Goal: Task Accomplishment & Management: Manage account settings

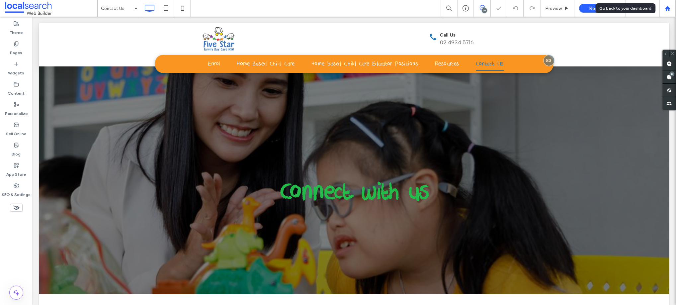
click at [667, 7] on icon at bounding box center [668, 9] width 6 height 6
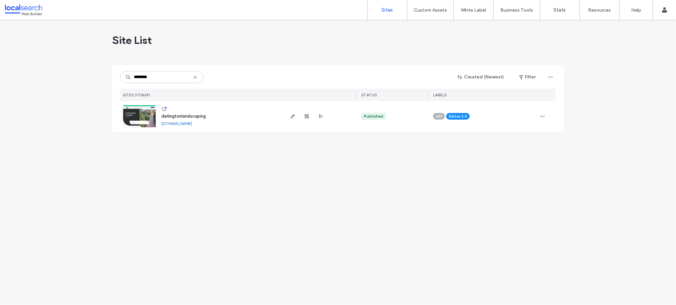
type input "********"
click at [175, 114] on span "darlingtonlandscaping" at bounding box center [183, 116] width 45 height 5
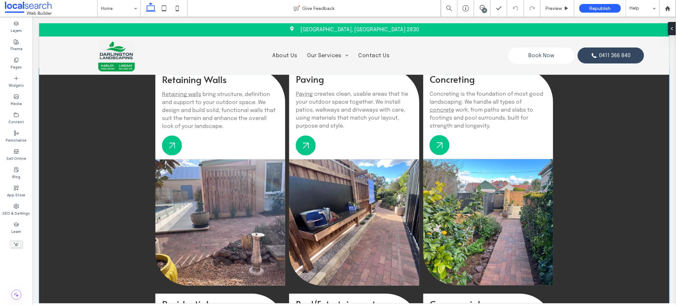
scroll to position [775, 0]
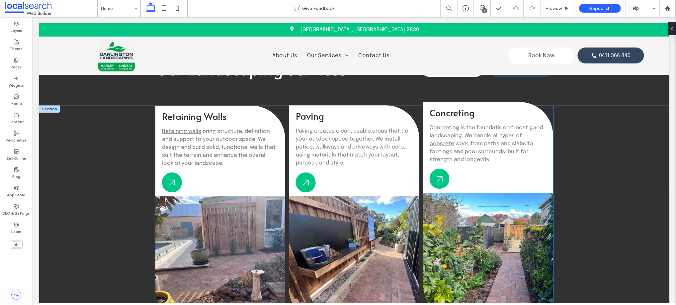
click at [489, 247] on span at bounding box center [488, 255] width 130 height 126
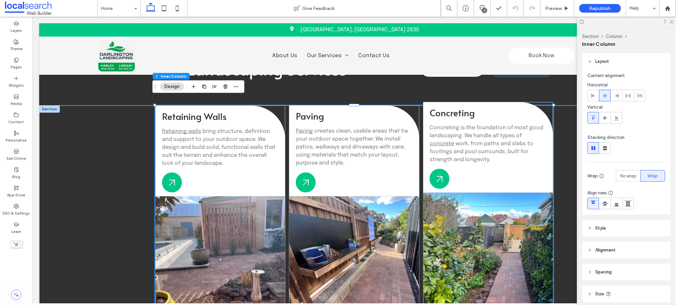
click at [489, 247] on span at bounding box center [488, 255] width 130 height 126
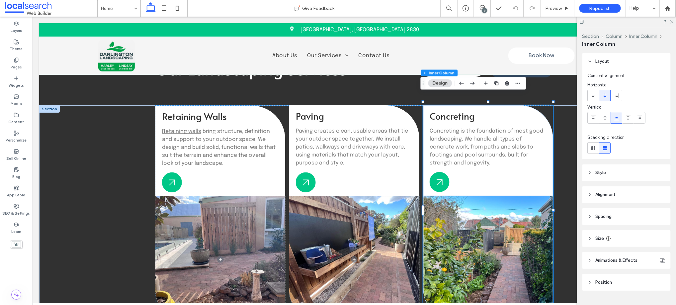
click at [622, 257] on span "Animations & Effects" at bounding box center [617, 260] width 42 height 7
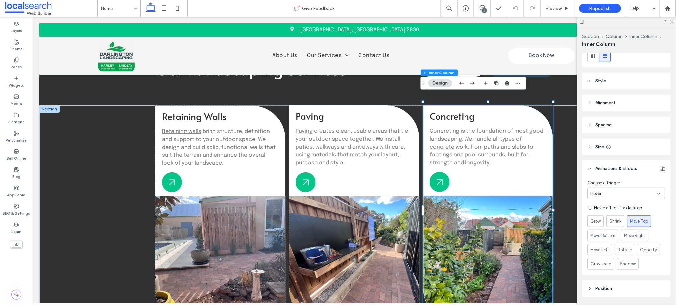
scroll to position [111, 0]
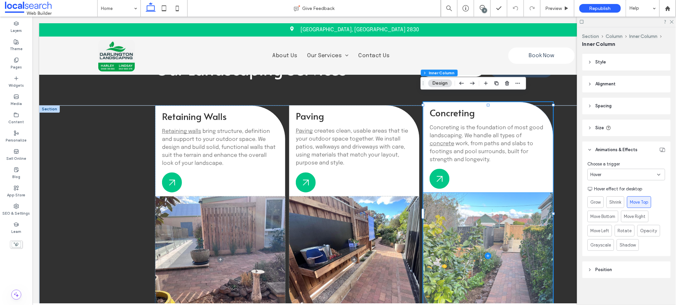
click at [477, 258] on span at bounding box center [488, 255] width 130 height 126
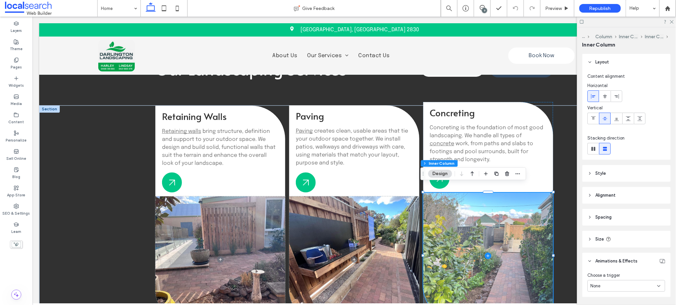
click at [477, 258] on span at bounding box center [488, 255] width 130 height 126
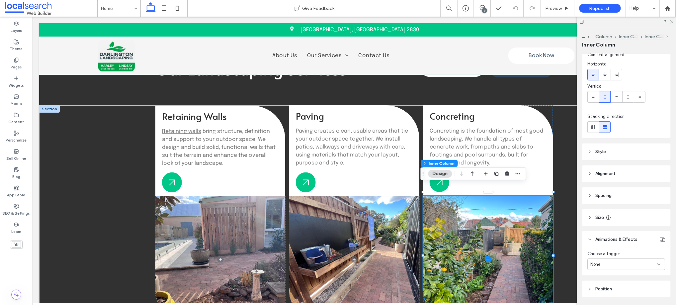
scroll to position [43, 0]
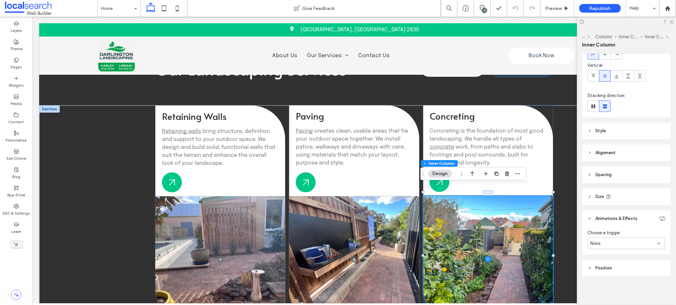
click at [595, 127] on header "Style" at bounding box center [627, 131] width 88 height 17
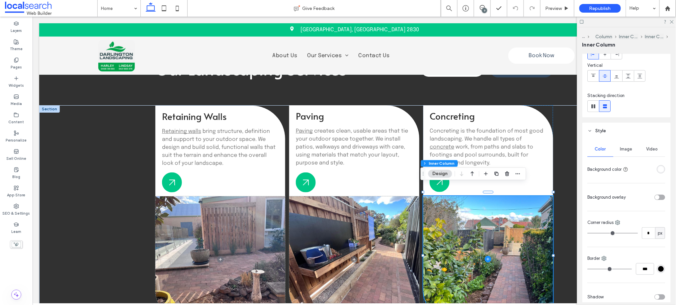
click at [622, 150] on span "Image" at bounding box center [627, 149] width 12 height 5
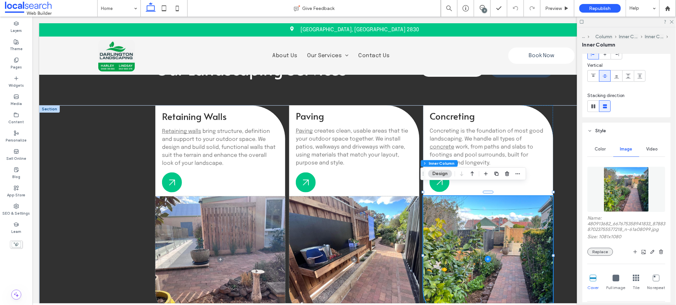
click at [597, 256] on button "Replace" at bounding box center [601, 252] width 26 height 8
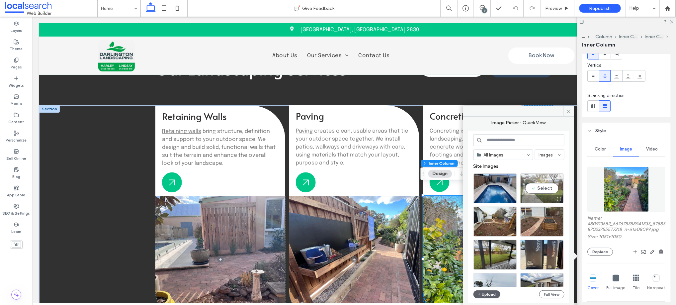
click at [544, 189] on div "Select" at bounding box center [543, 188] width 44 height 30
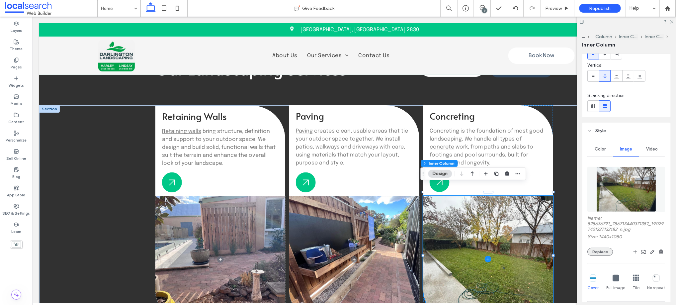
click at [595, 251] on button "Replace" at bounding box center [601, 252] width 26 height 8
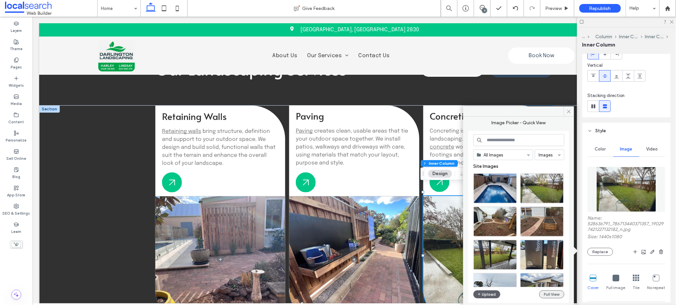
click at [551, 294] on button "Full View" at bounding box center [552, 294] width 25 height 8
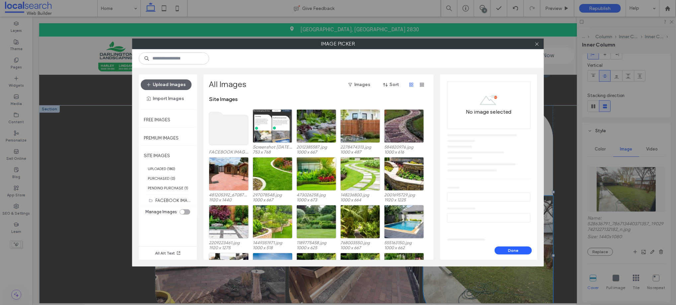
click at [222, 121] on use at bounding box center [229, 128] width 40 height 33
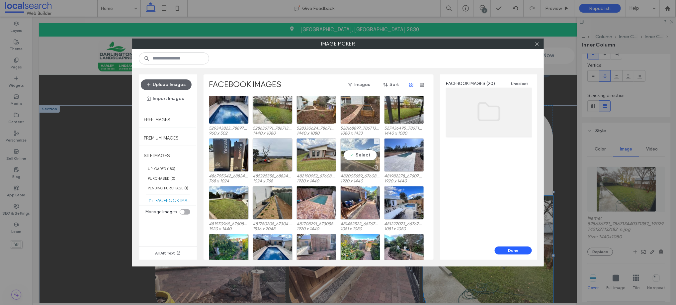
scroll to position [0, 0]
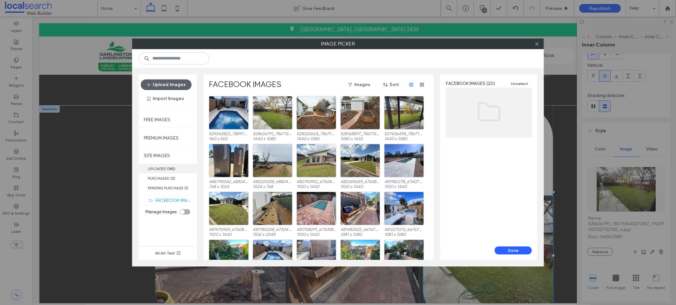
click at [162, 168] on label "UPLOADED ( 180 )" at bounding box center [168, 169] width 58 height 10
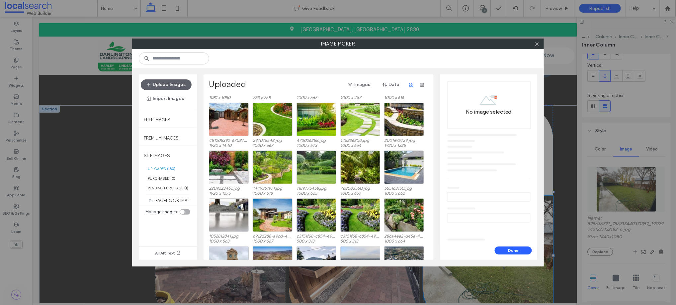
scroll to position [258, 0]
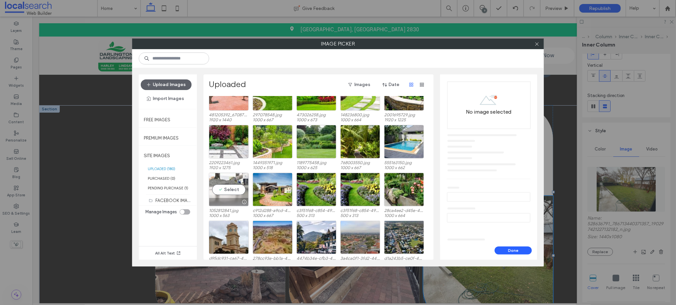
click at [232, 190] on div "Select" at bounding box center [229, 190] width 40 height 34
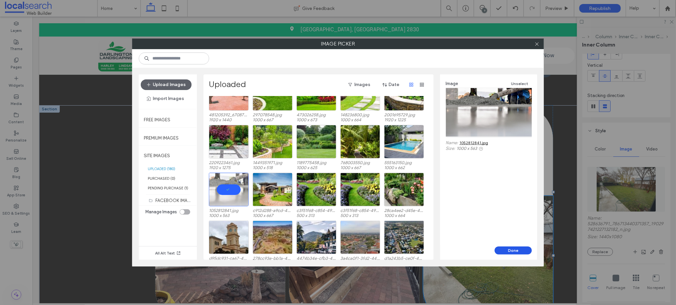
click at [513, 251] on button "Done" at bounding box center [513, 251] width 37 height 8
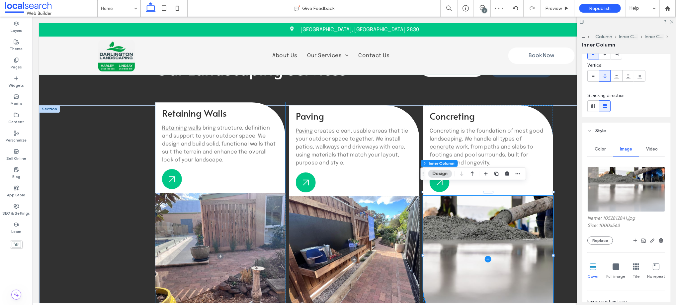
click at [228, 247] on span at bounding box center [220, 256] width 130 height 126
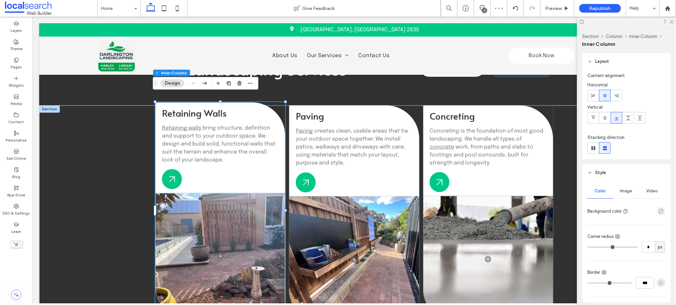
click at [228, 247] on span at bounding box center [220, 256] width 130 height 126
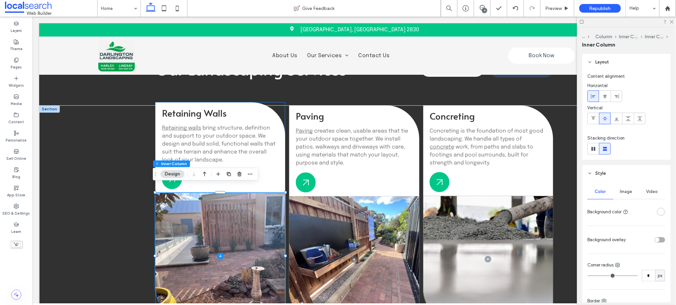
click at [228, 247] on span at bounding box center [220, 256] width 130 height 126
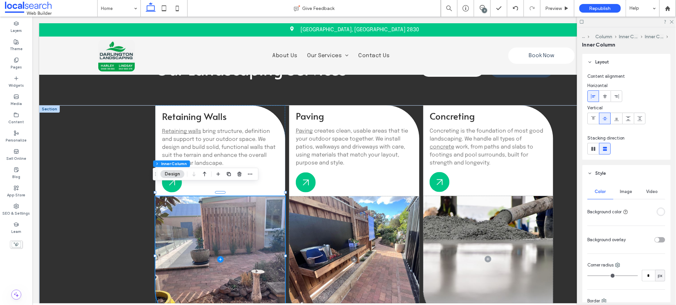
click at [622, 191] on span "Image" at bounding box center [627, 191] width 12 height 5
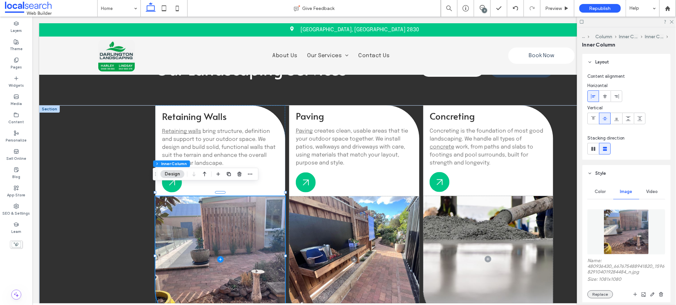
click at [605, 294] on button "Replace" at bounding box center [601, 294] width 26 height 8
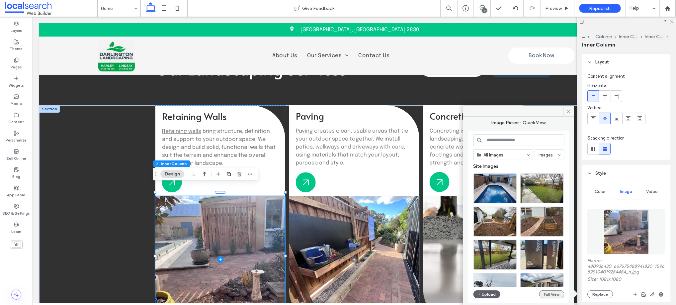
click at [554, 295] on button "Full View" at bounding box center [552, 294] width 25 height 8
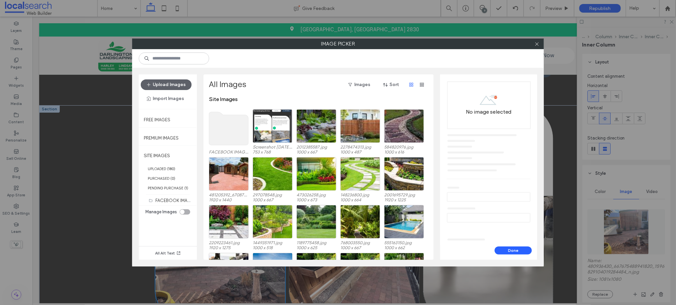
click at [232, 133] on use at bounding box center [229, 128] width 40 height 33
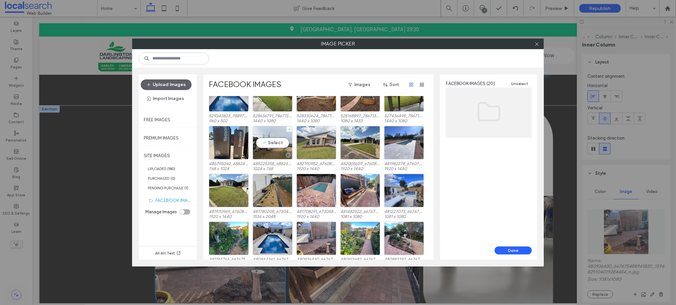
scroll to position [27, 0]
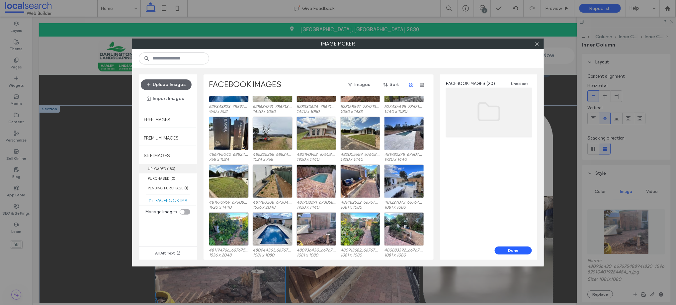
click at [162, 167] on label "UPLOADED ( 180 )" at bounding box center [168, 169] width 58 height 10
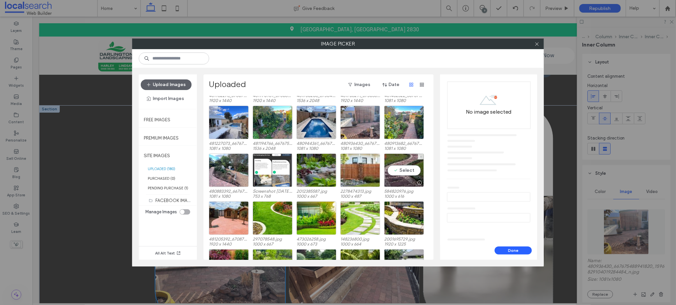
scroll to position [145, 0]
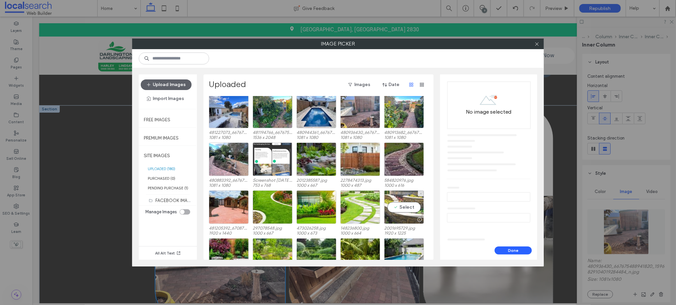
click at [407, 207] on div "Select" at bounding box center [404, 207] width 40 height 34
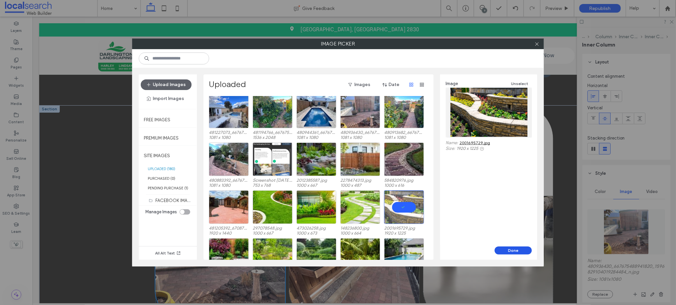
click at [517, 249] on button "Done" at bounding box center [513, 251] width 37 height 8
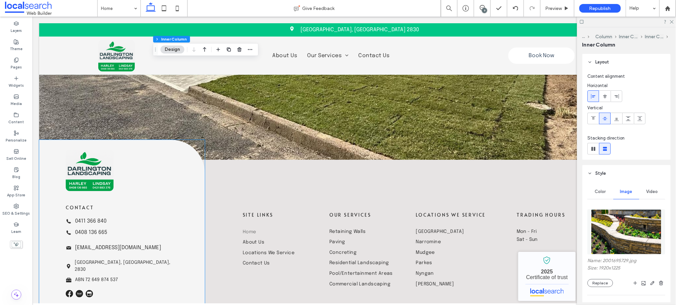
scroll to position [1957, 0]
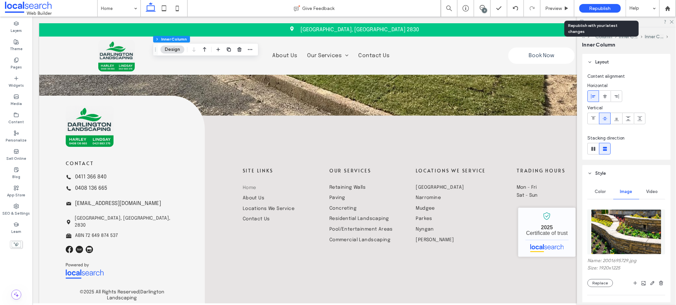
click at [606, 8] on span "Republish" at bounding box center [601, 9] width 22 height 6
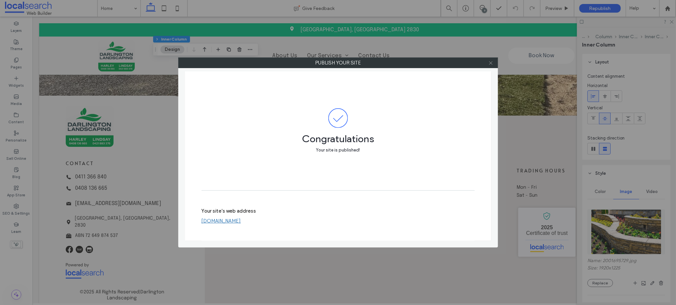
click at [491, 62] on icon at bounding box center [491, 62] width 5 height 5
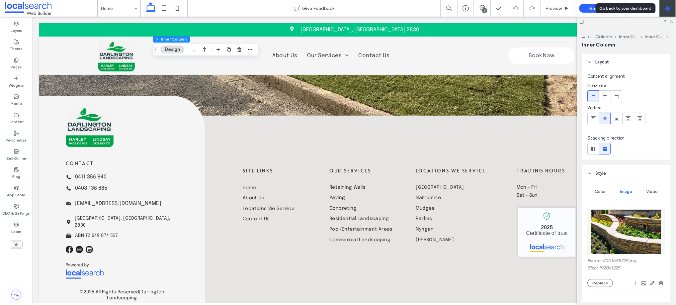
click at [663, 7] on div at bounding box center [668, 9] width 16 height 6
